Goal: Information Seeking & Learning: Learn about a topic

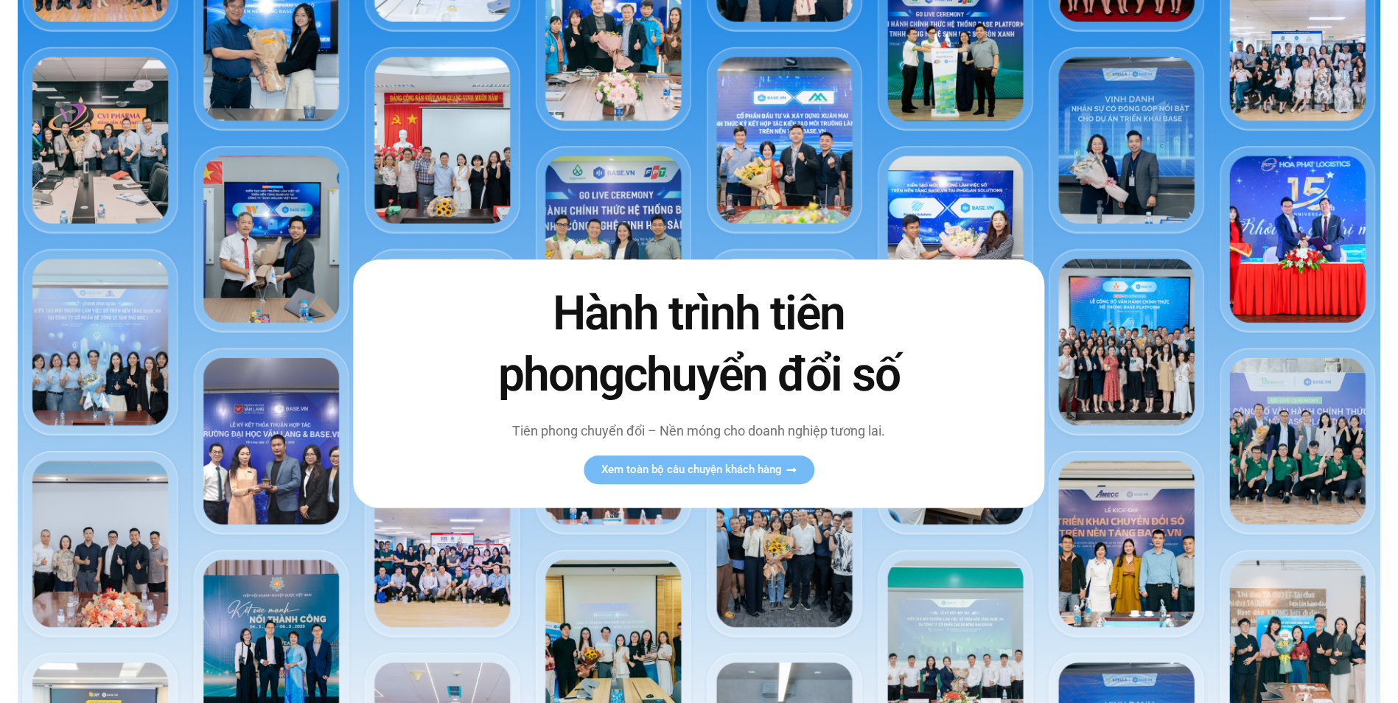
scroll to position [74, 0]
click at [564, 202] on img at bounding box center [699, 376] width 1362 height 801
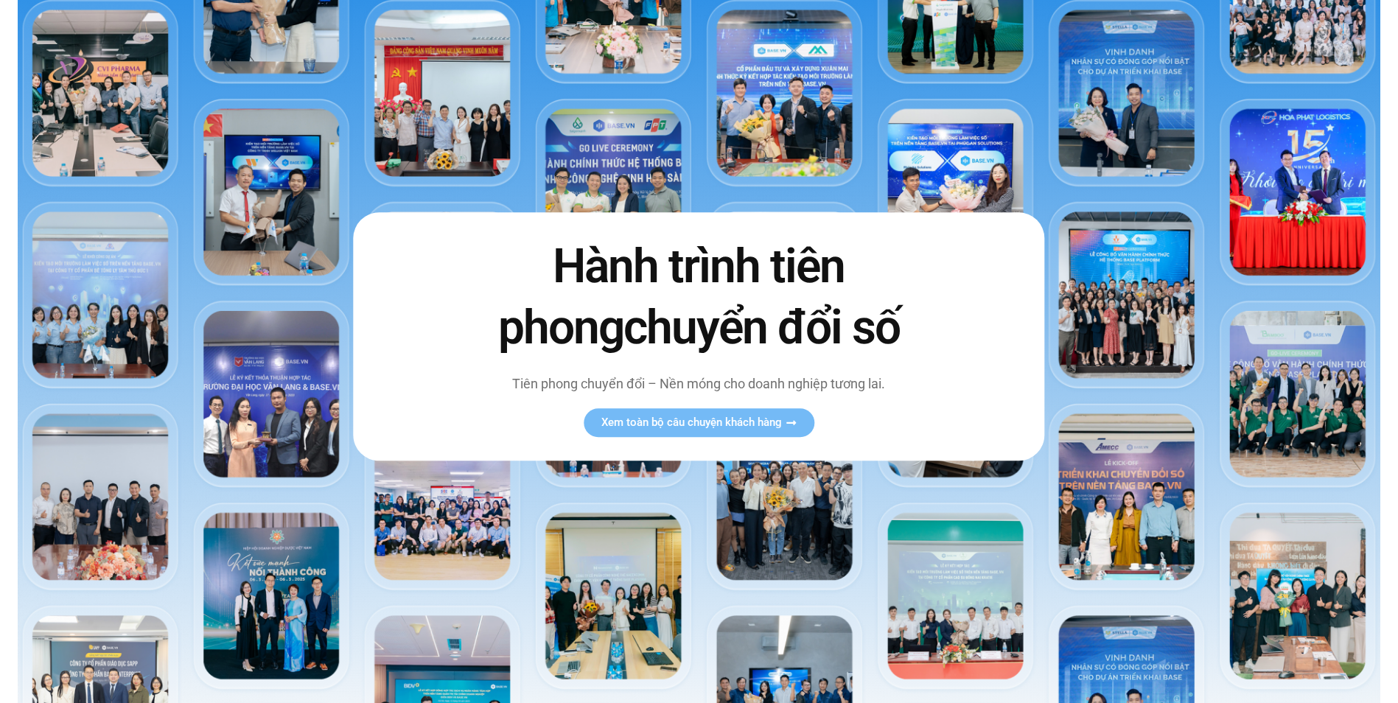
scroll to position [147, 0]
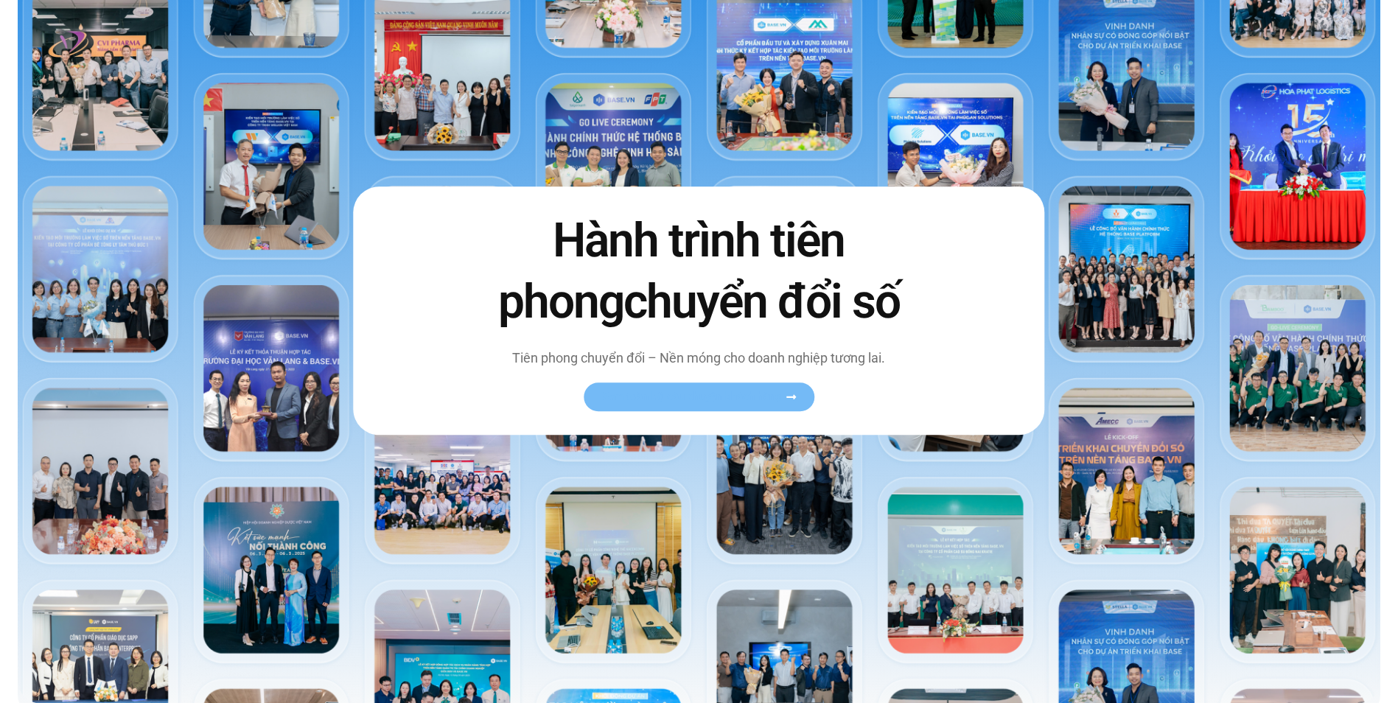
click at [752, 407] on link "Xem toàn bộ câu chuyện khách hàng" at bounding box center [699, 396] width 231 height 29
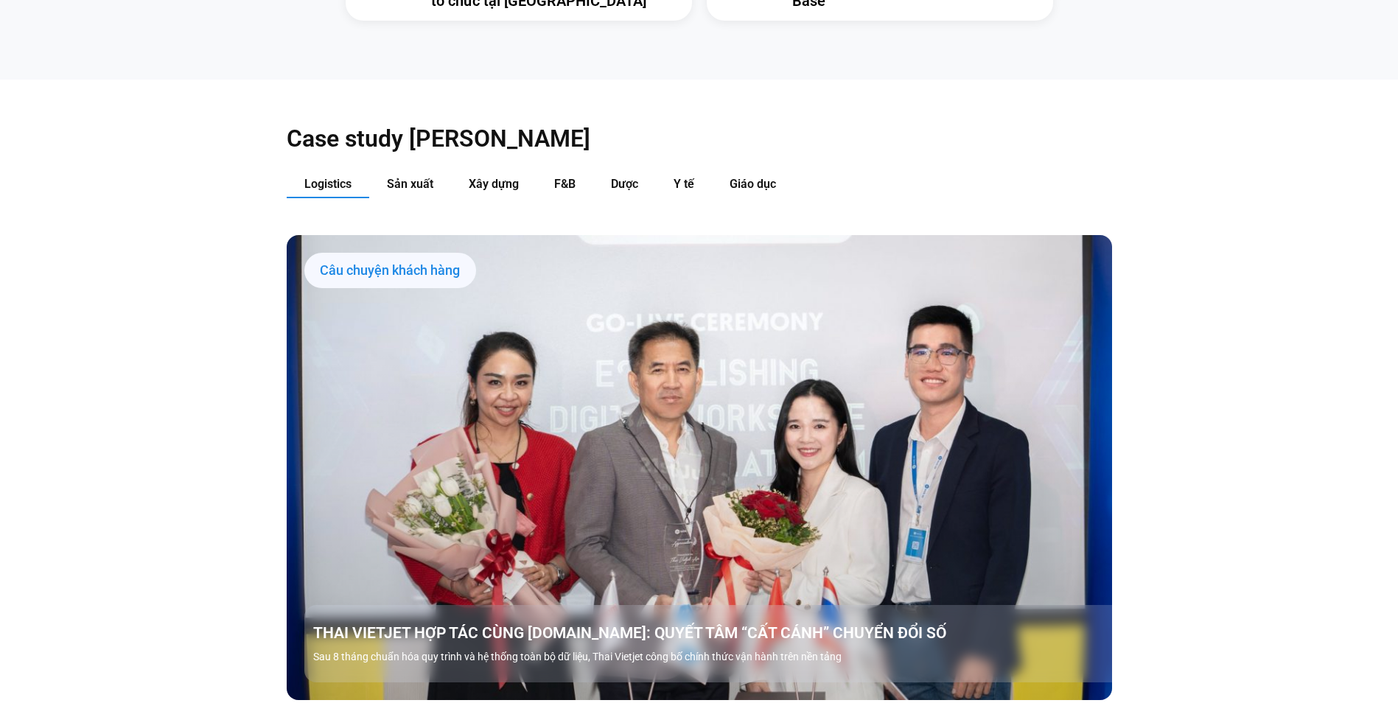
scroll to position [1547, 0]
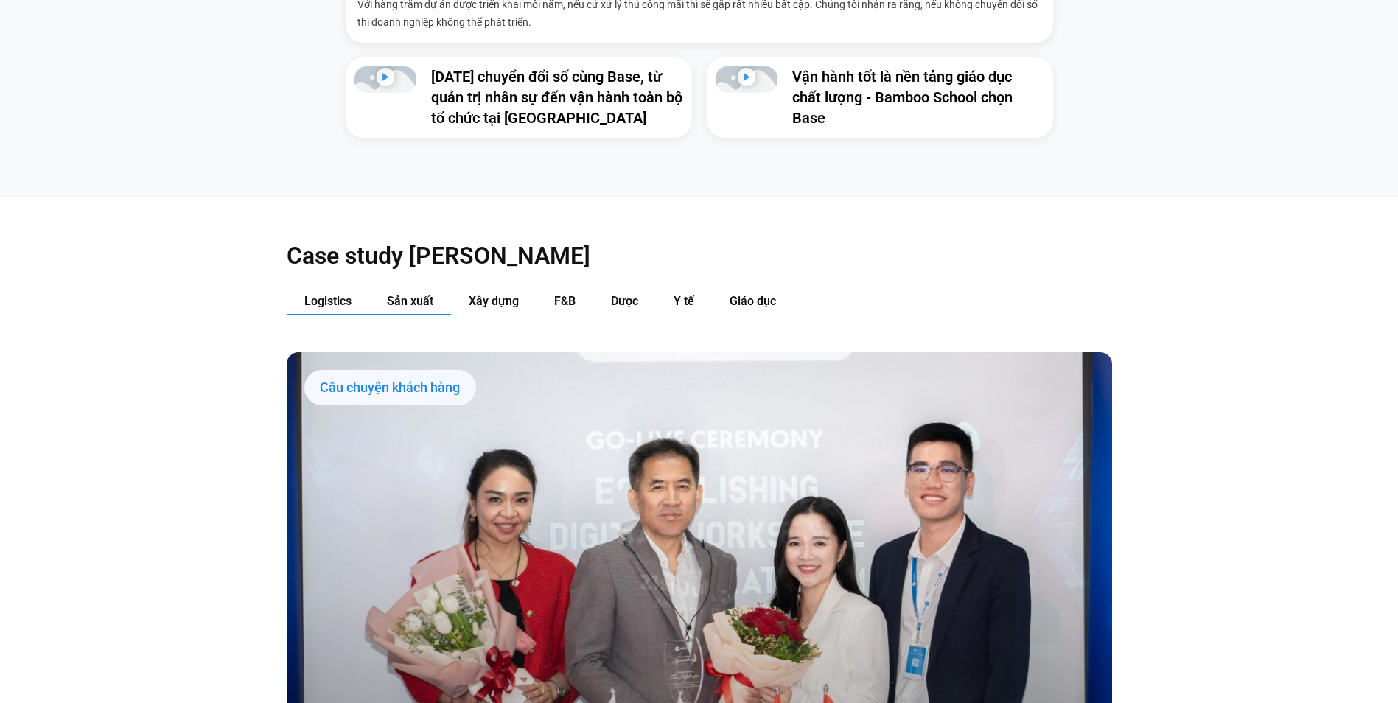
click at [410, 294] on span "Sản xuất" at bounding box center [410, 301] width 46 height 14
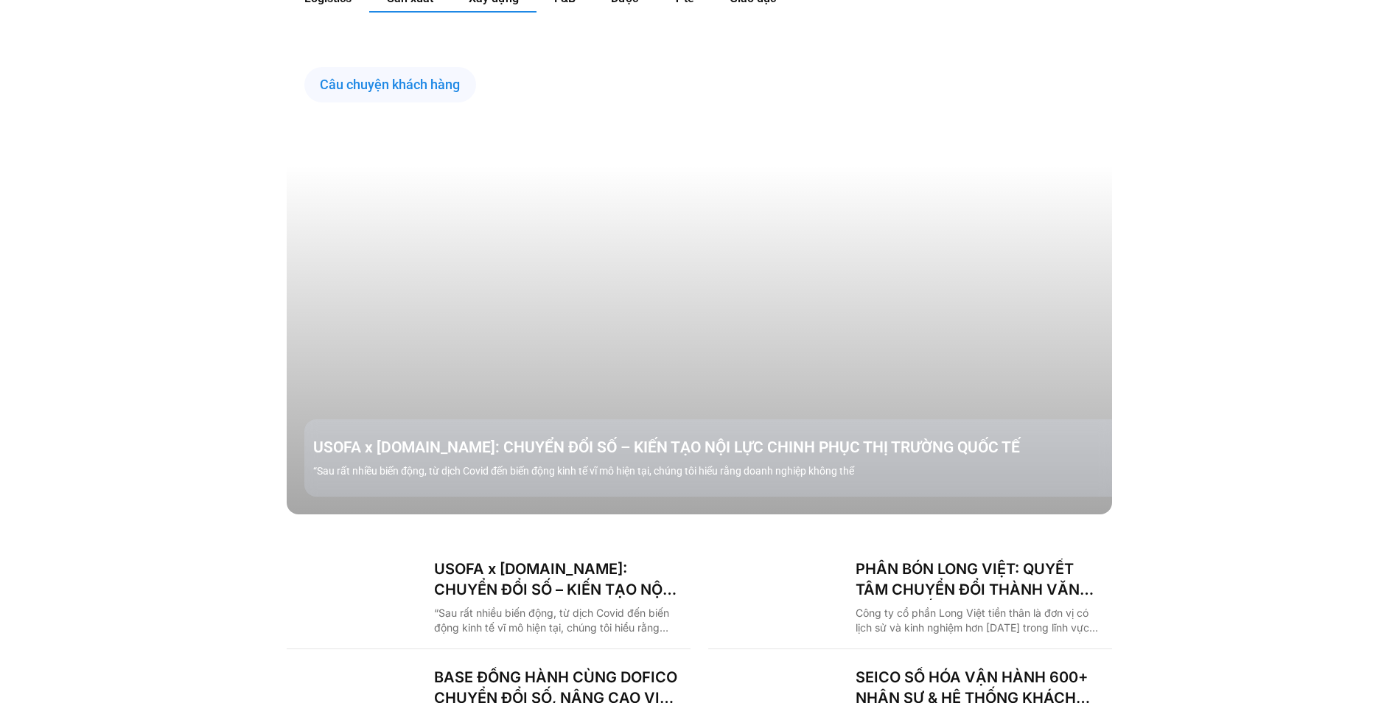
scroll to position [1621, 0]
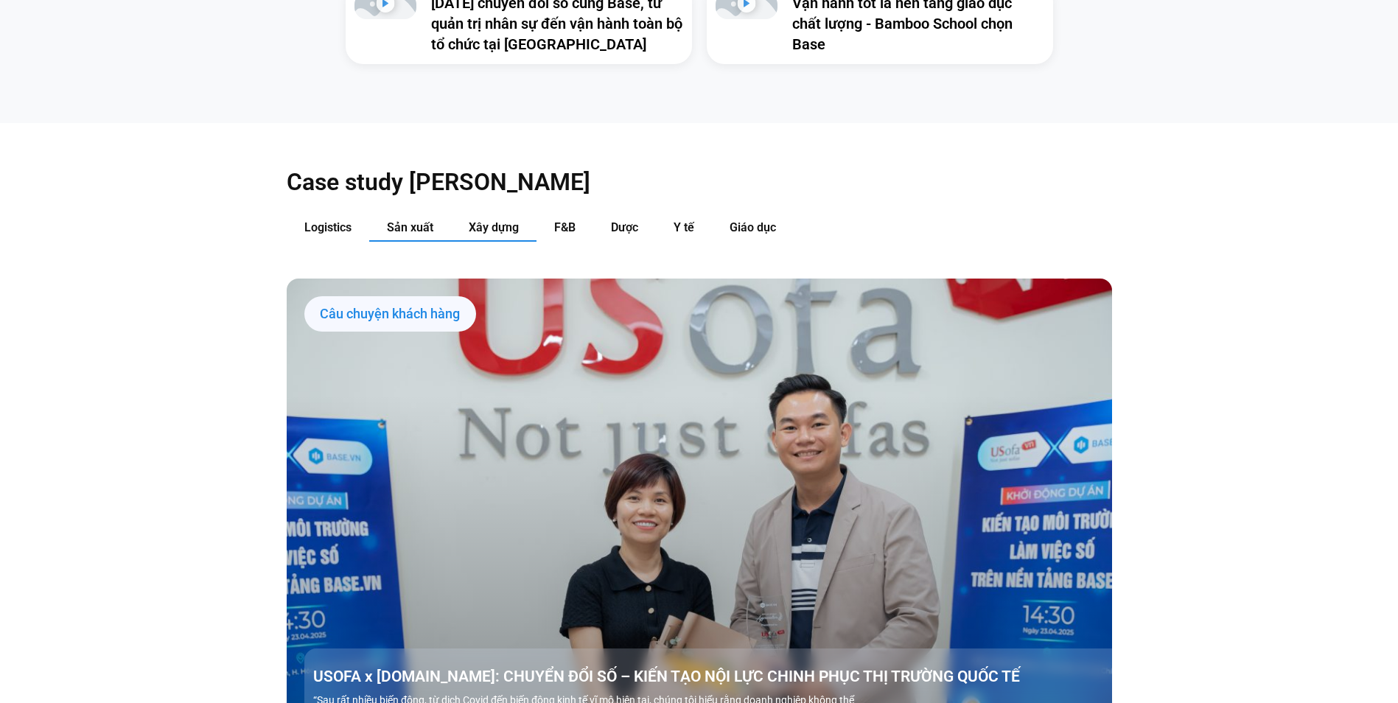
click at [504, 214] on button "Xây dựng" at bounding box center [493, 227] width 85 height 27
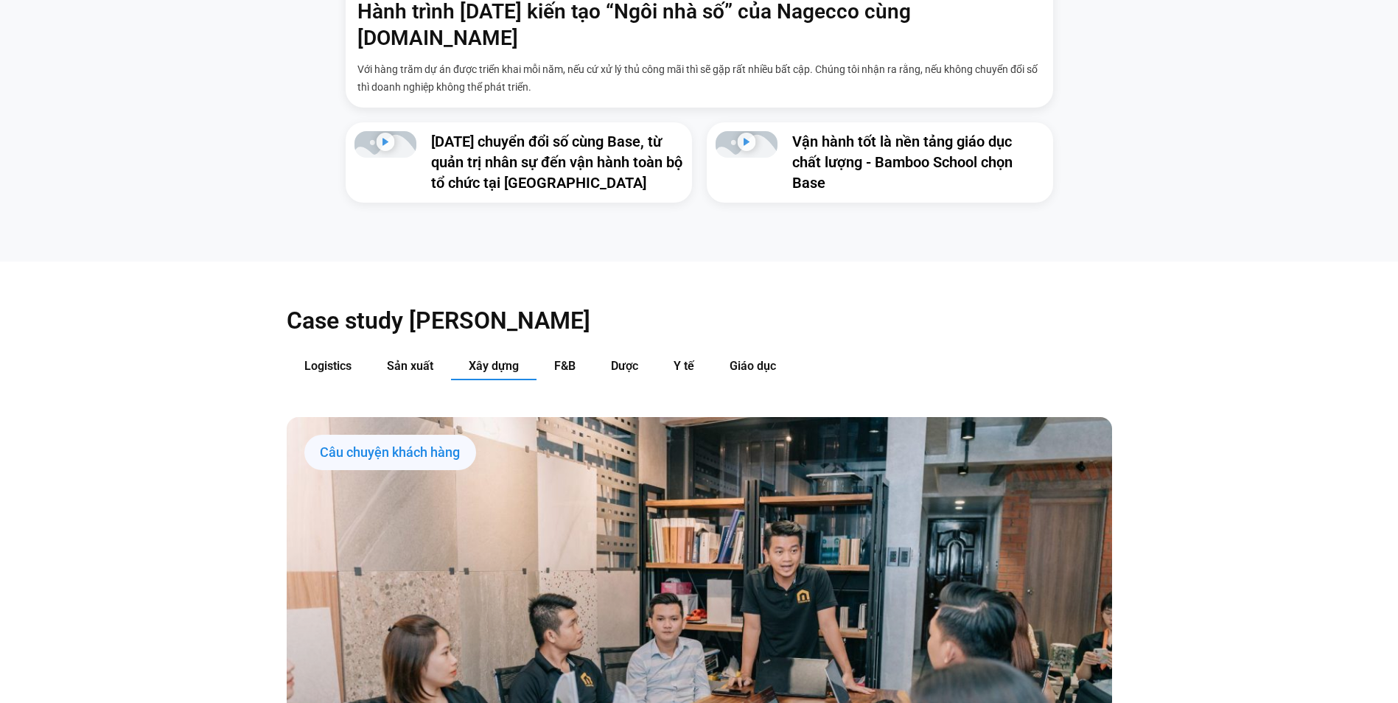
scroll to position [1474, 0]
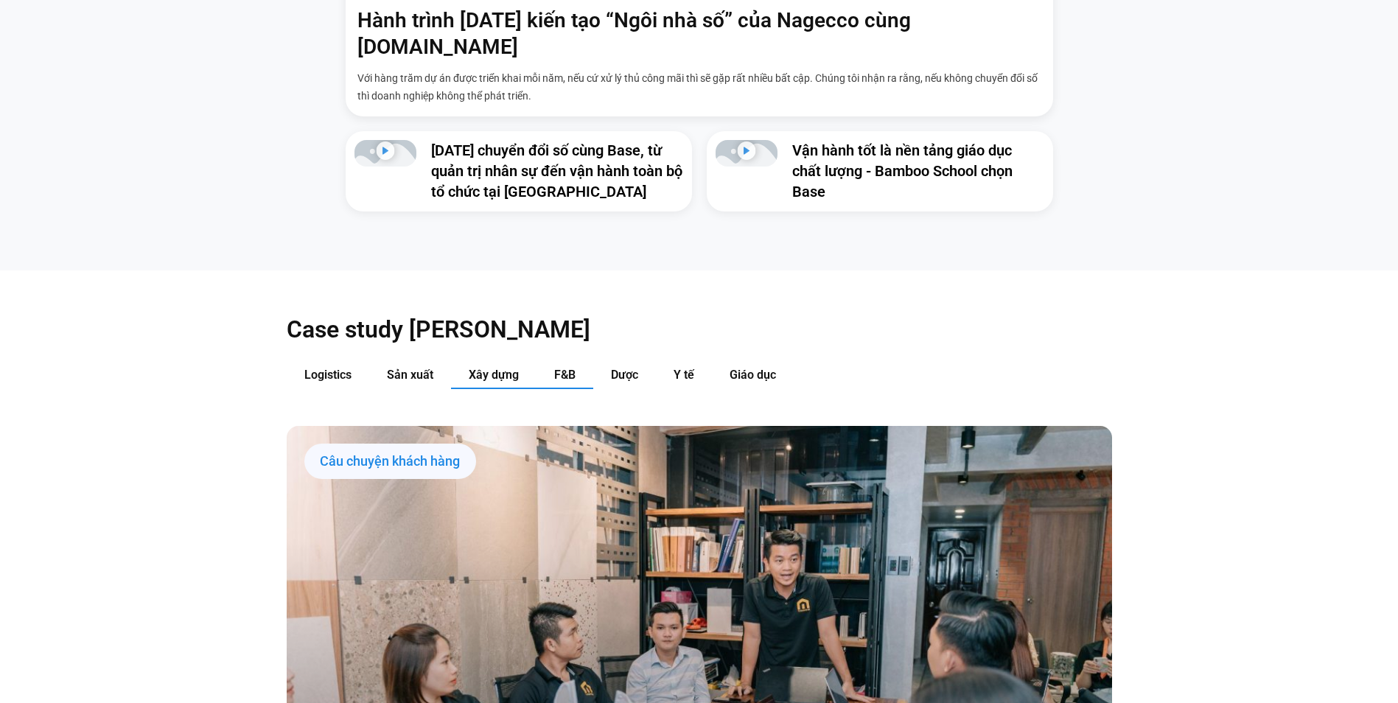
click at [568, 368] on span "F&B" at bounding box center [564, 375] width 21 height 14
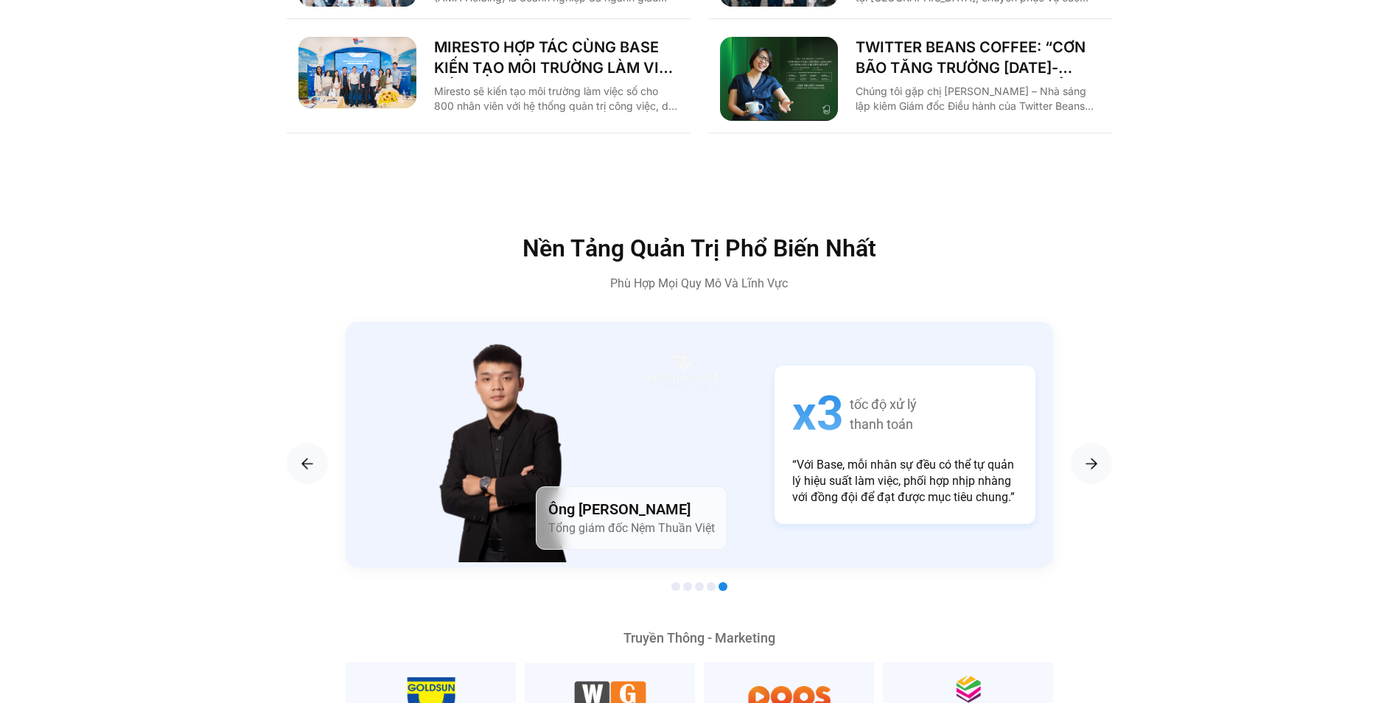
scroll to position [2505, 0]
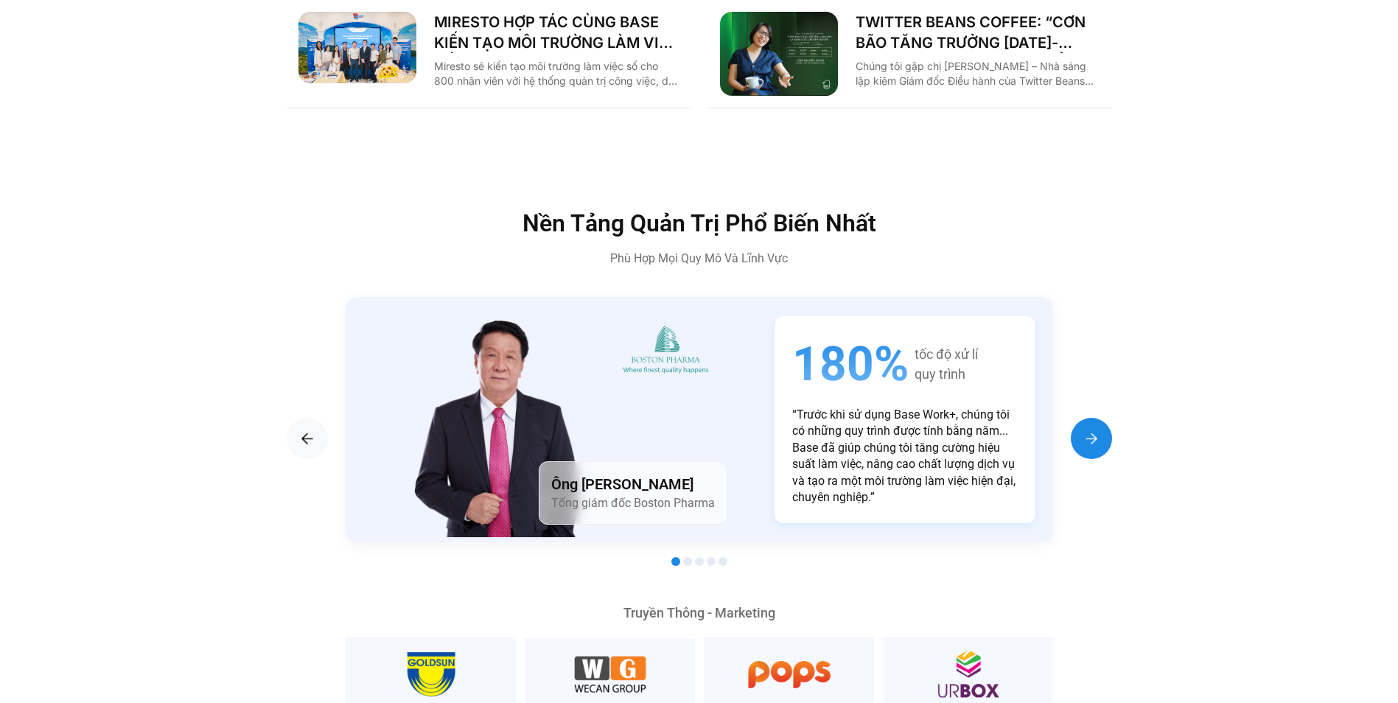
click at [1102, 418] on div "Next slide" at bounding box center [1091, 438] width 41 height 41
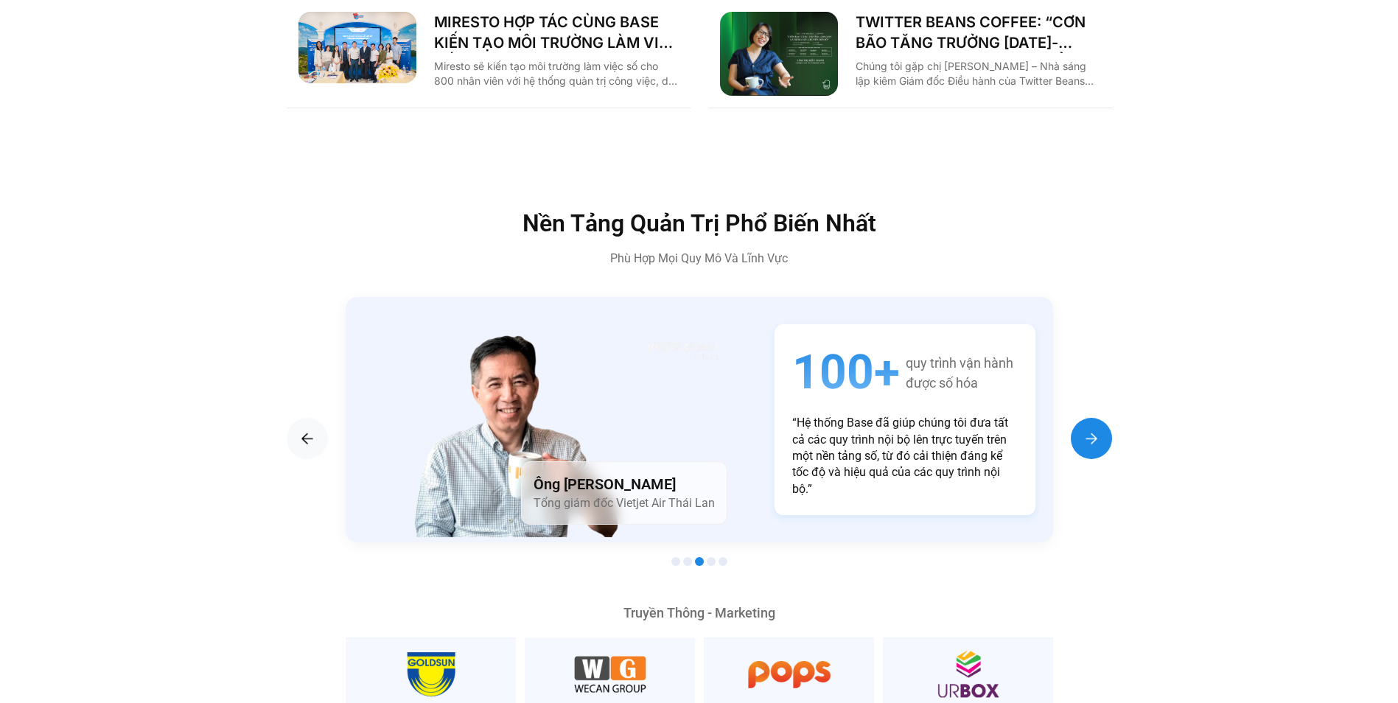
click at [1085, 430] on img "Next slide" at bounding box center [1091, 439] width 18 height 18
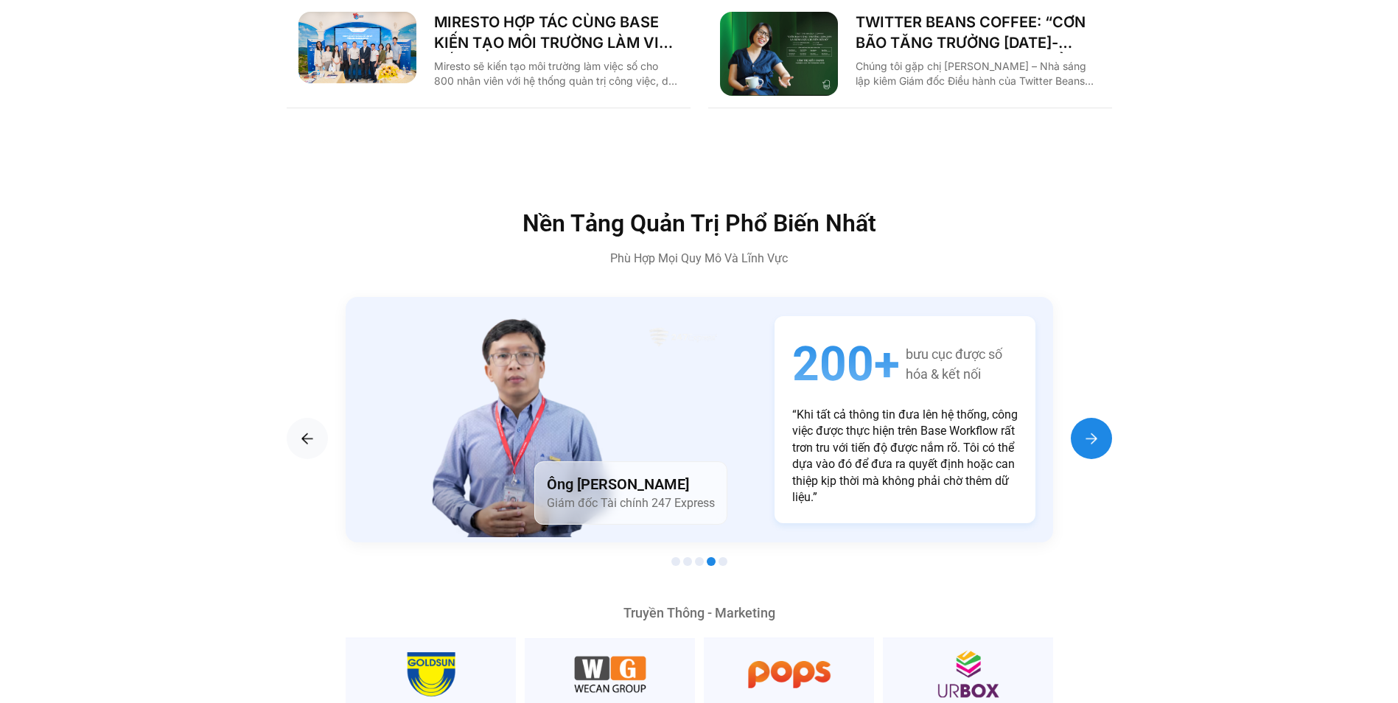
click at [1085, 430] on img "Next slide" at bounding box center [1091, 439] width 18 height 18
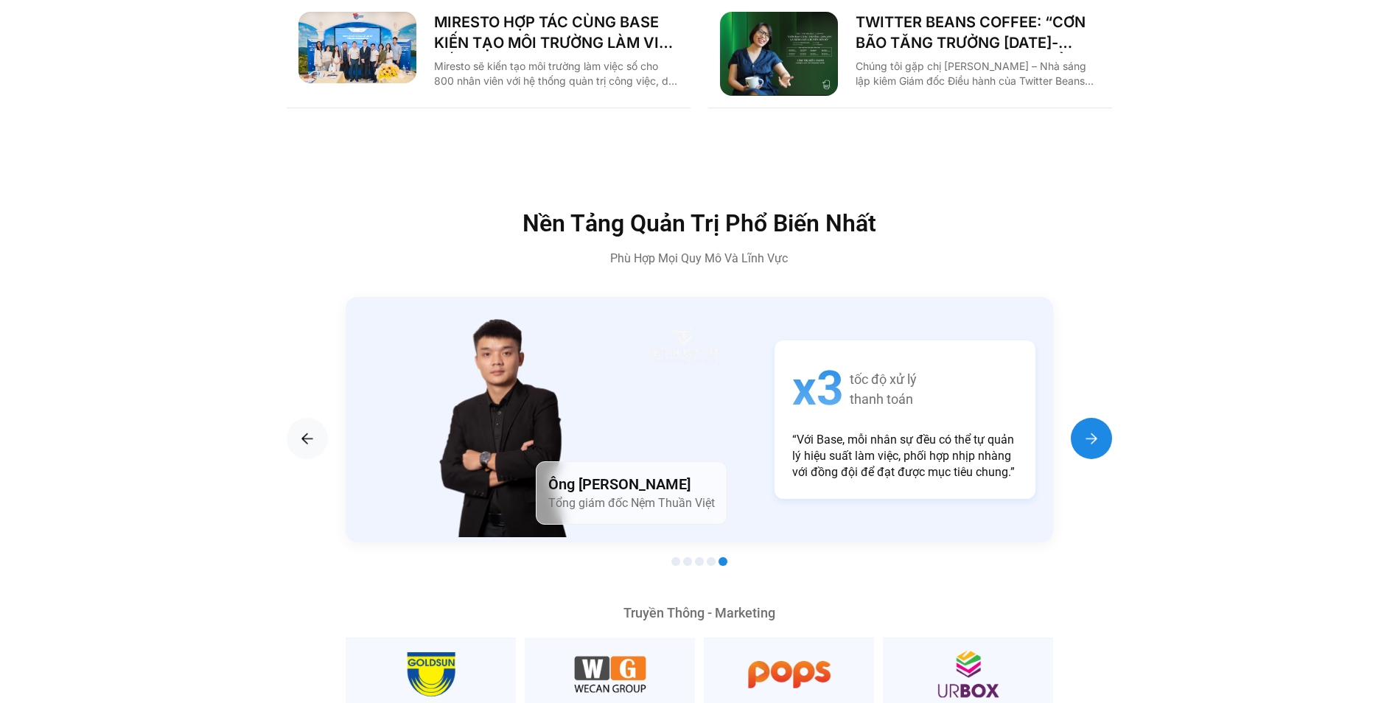
click at [1085, 430] on img "Next slide" at bounding box center [1091, 439] width 18 height 18
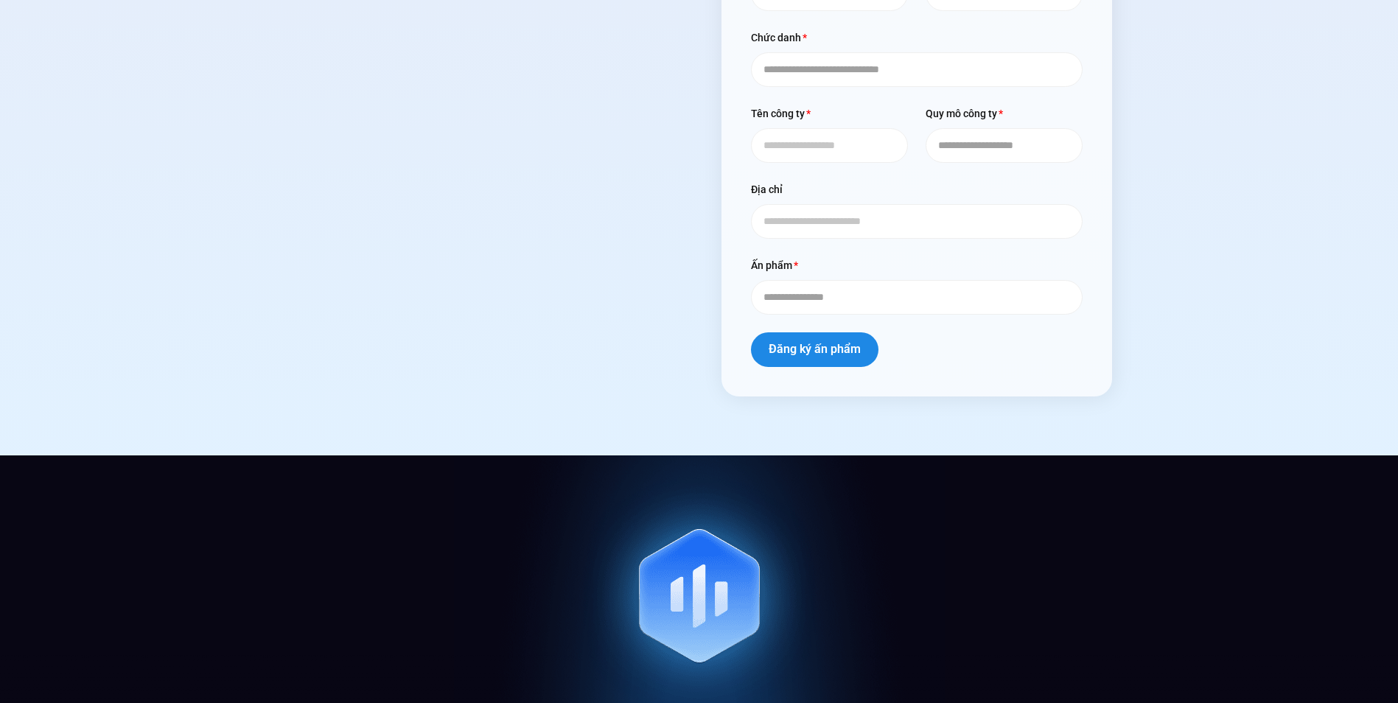
scroll to position [6116, 0]
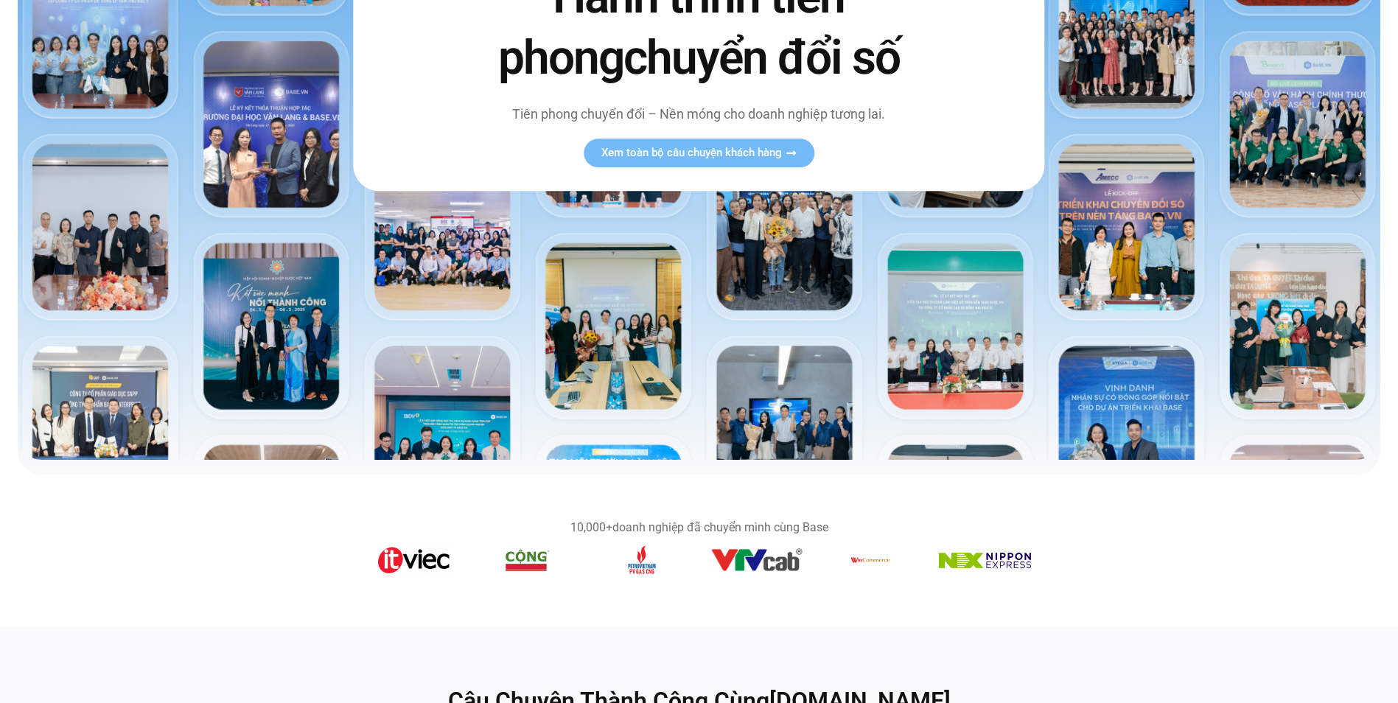
scroll to position [147, 0]
